Goal: Transaction & Acquisition: Purchase product/service

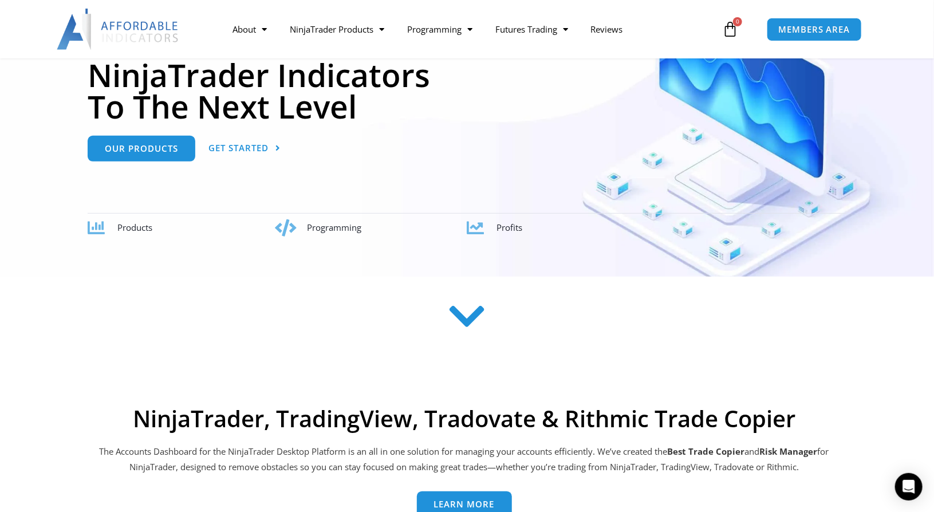
scroll to position [166, 0]
click at [115, 148] on span "Our Products" at bounding box center [141, 143] width 73 height 9
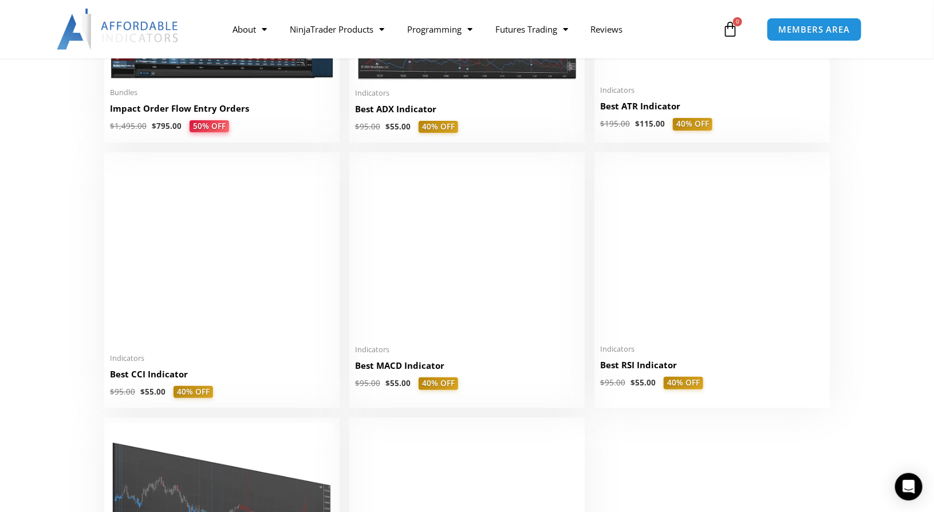
scroll to position [2311, 0]
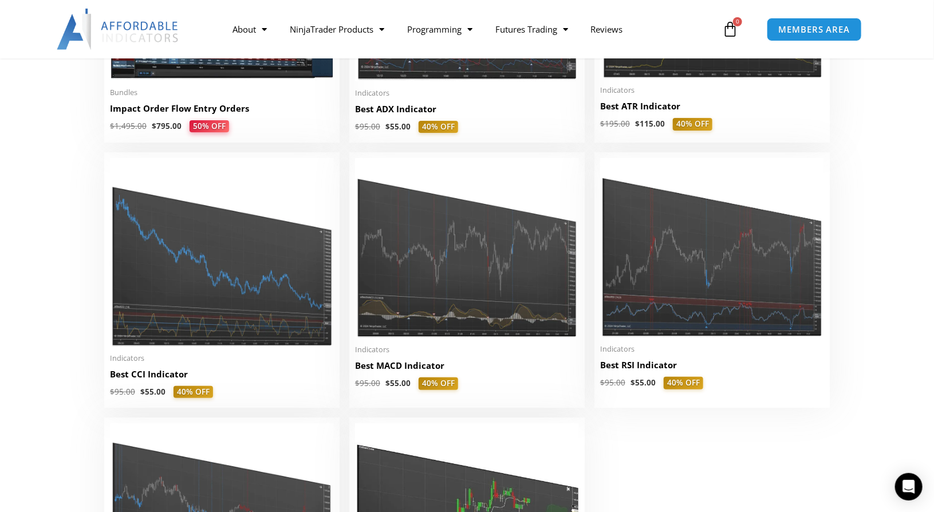
click at [721, 33] on link "$ 0.00 0 Cart" at bounding box center [730, 29] width 50 height 33
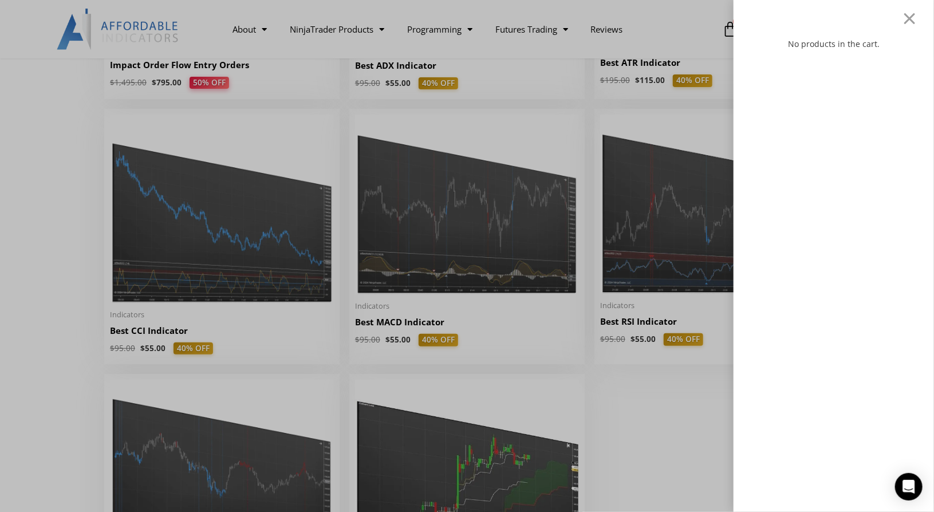
scroll to position [2357, 0]
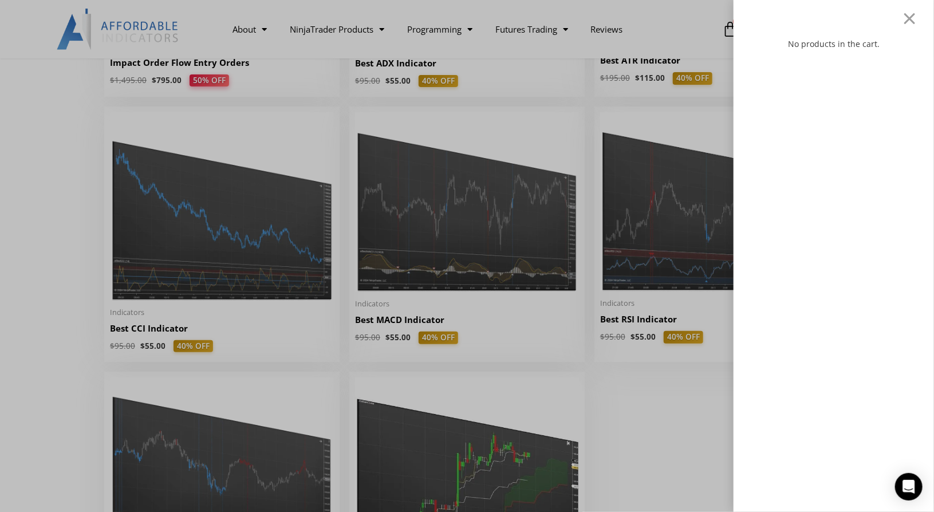
click at [135, 218] on div "No products in the cart." at bounding box center [467, 256] width 934 height 512
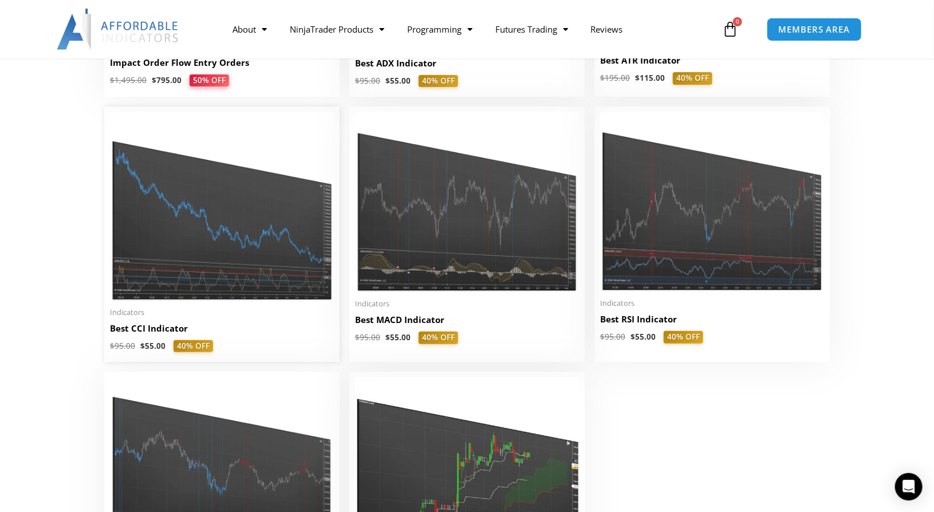
click at [147, 237] on img at bounding box center [222, 206] width 224 height 188
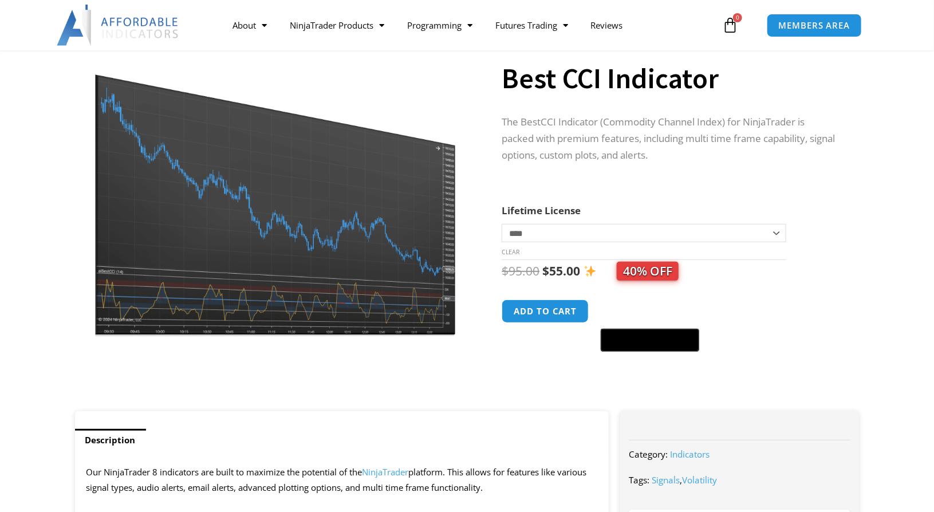
scroll to position [100, 0]
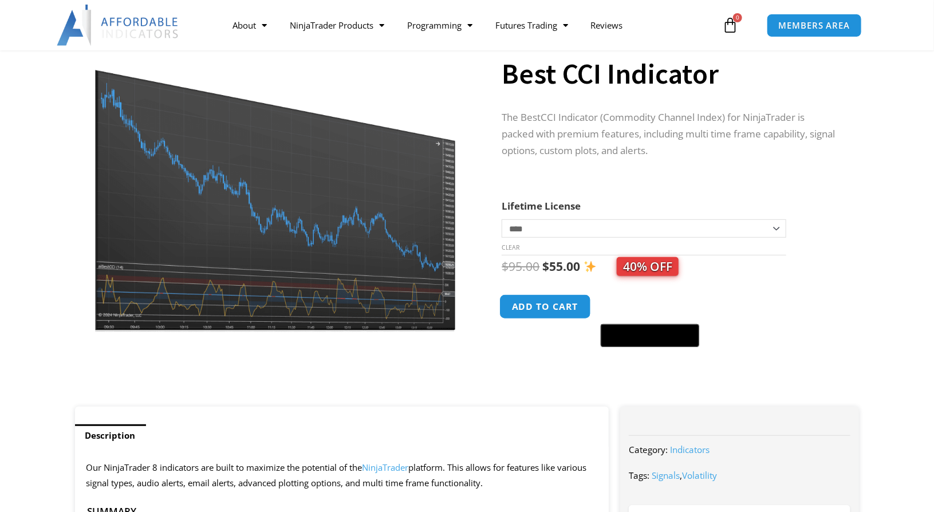
click at [555, 313] on button "Add to cart" at bounding box center [546, 306] width 92 height 25
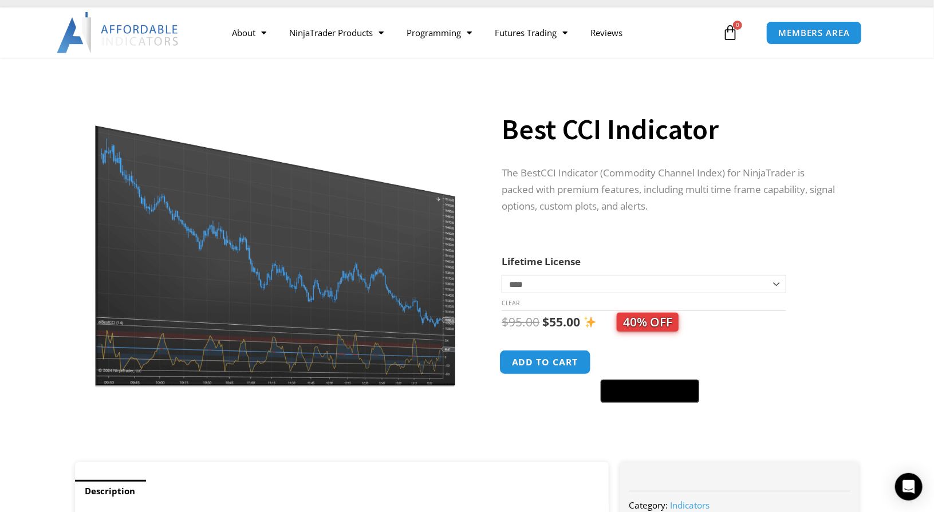
scroll to position [44, 0]
click at [826, 25] on link "MEMBERS AREA" at bounding box center [814, 32] width 105 height 26
click at [817, 32] on span "MEMBERS AREA" at bounding box center [814, 33] width 78 height 10
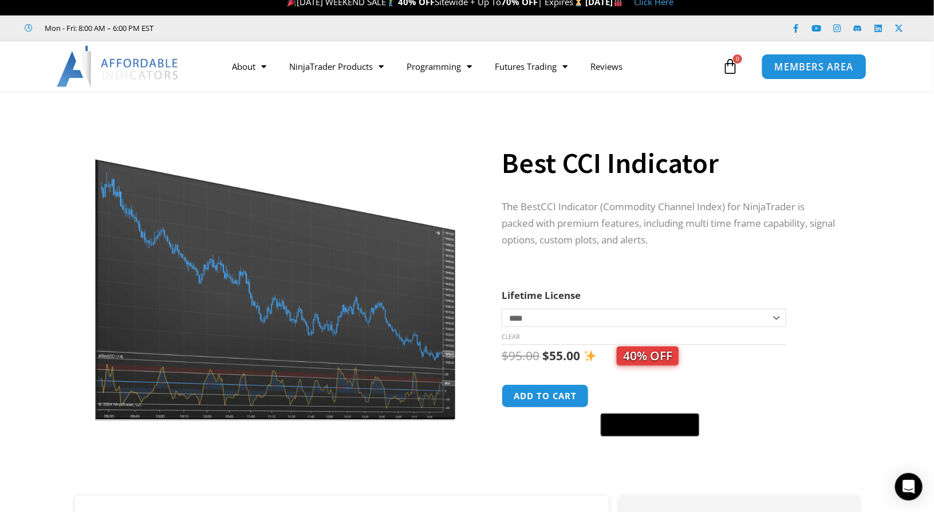
scroll to position [0, 0]
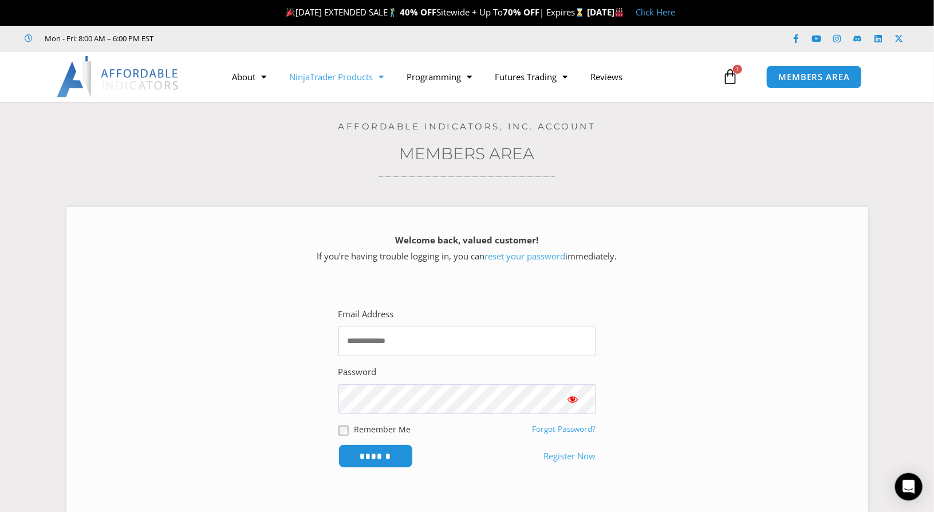
click at [320, 74] on link "NinjaTrader Products" at bounding box center [336, 77] width 117 height 26
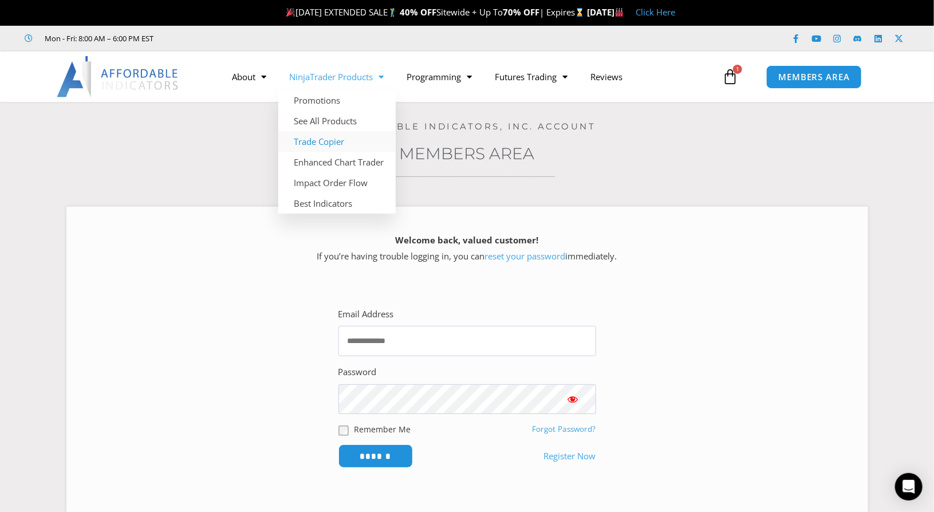
click at [307, 143] on link "Trade Copier" at bounding box center [336, 141] width 117 height 21
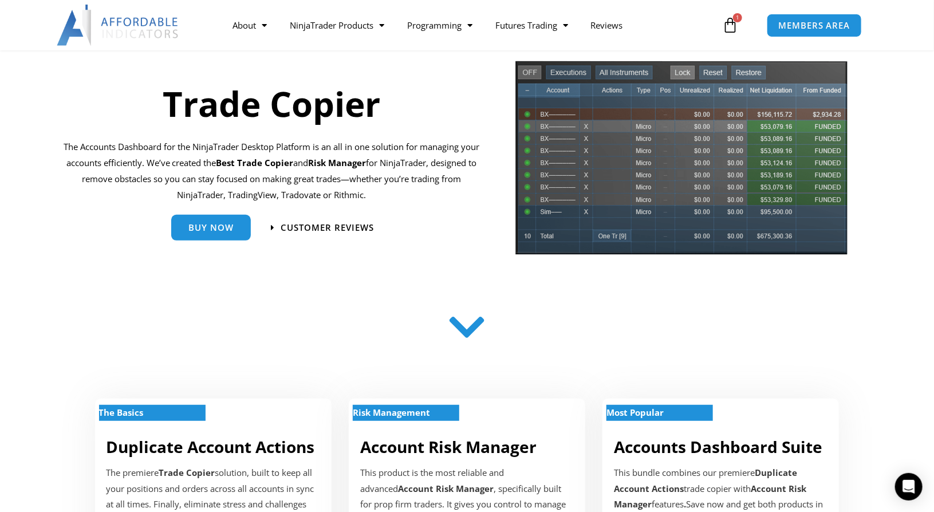
scroll to position [95, 0]
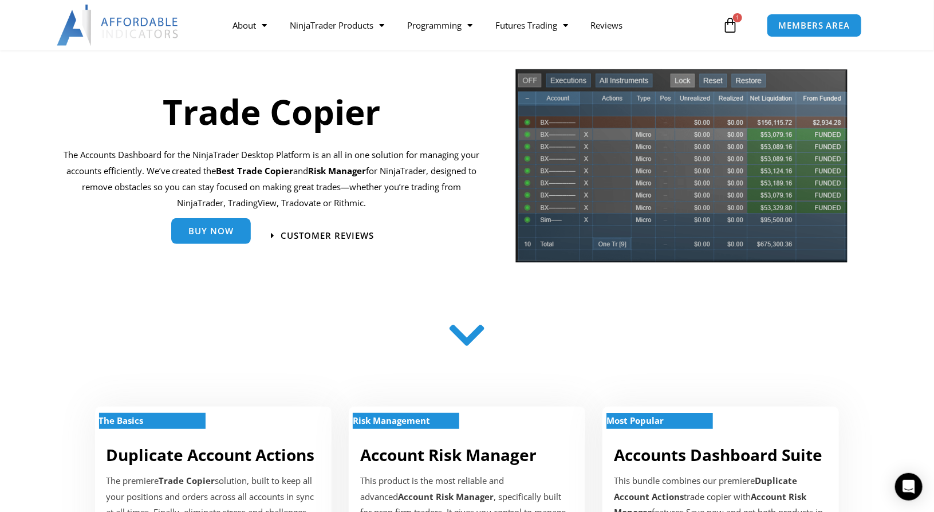
click at [206, 235] on span "Buy Now" at bounding box center [210, 231] width 45 height 9
click at [197, 227] on span "Buy Now" at bounding box center [210, 231] width 45 height 9
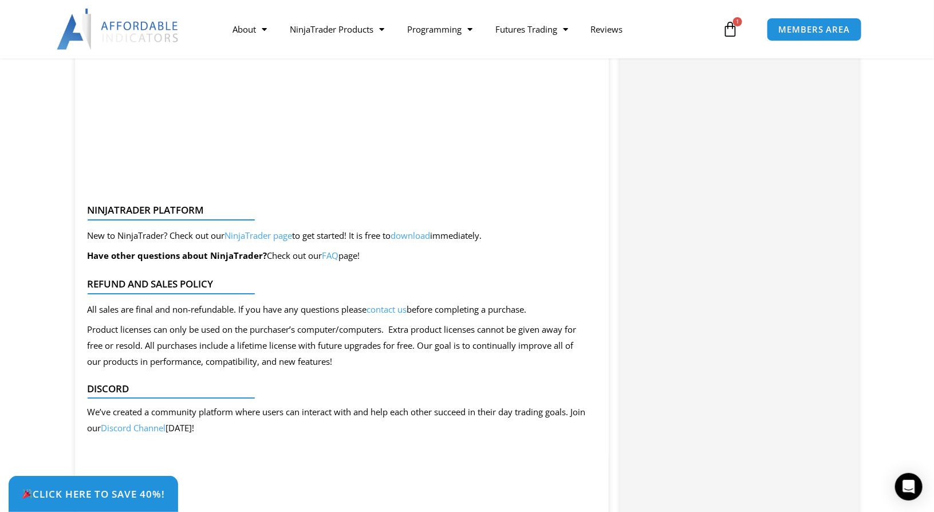
scroll to position [1996, 0]
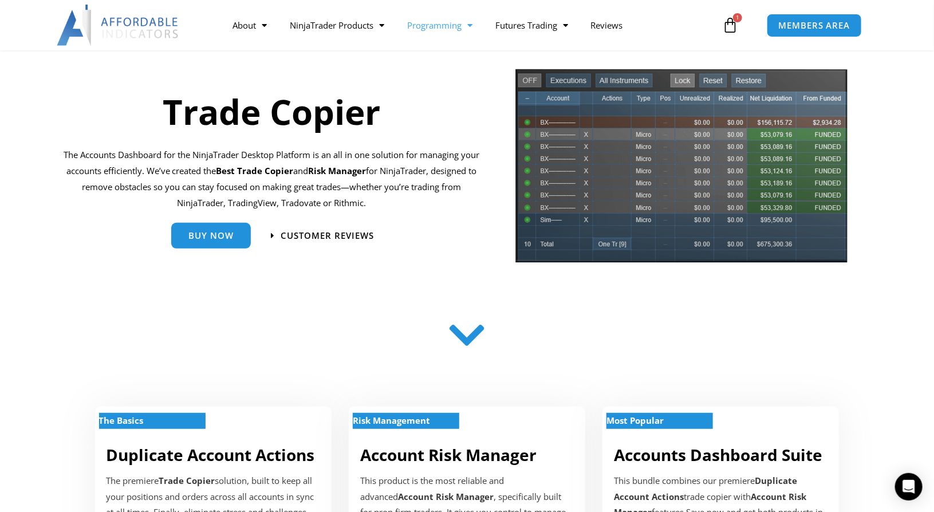
click at [447, 26] on link "Programming" at bounding box center [440, 25] width 88 height 26
